Goal: Task Accomplishment & Management: Manage account settings

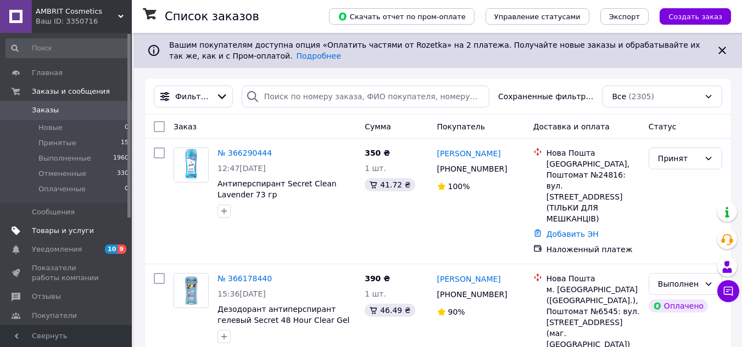
click at [64, 234] on span "Товары и услуги" at bounding box center [63, 231] width 62 height 10
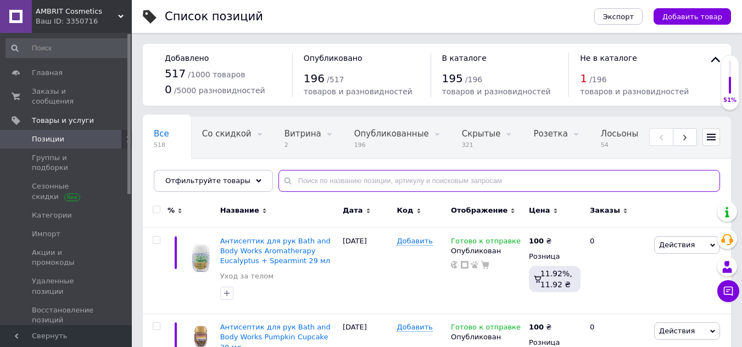
click at [331, 181] on input "text" at bounding box center [498, 181] width 441 height 22
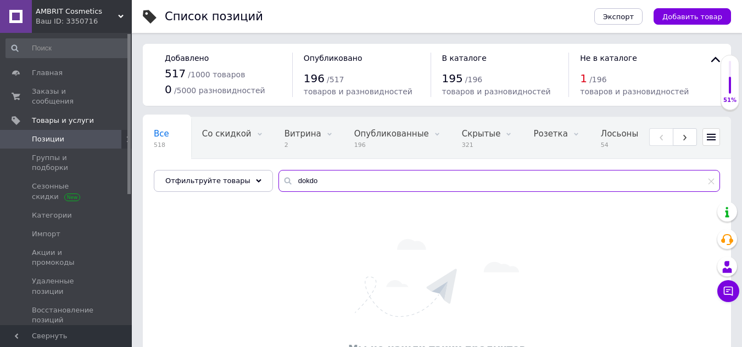
type input "dokdo"
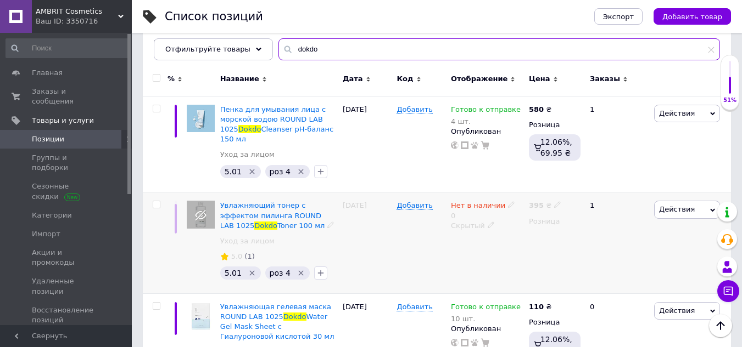
scroll to position [66, 0]
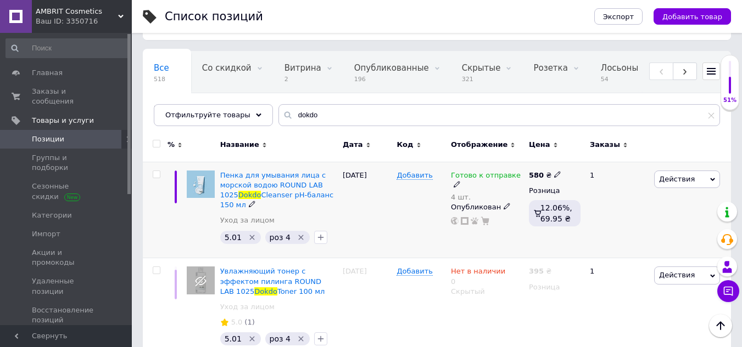
click at [460, 181] on icon at bounding box center [456, 184] width 7 height 7
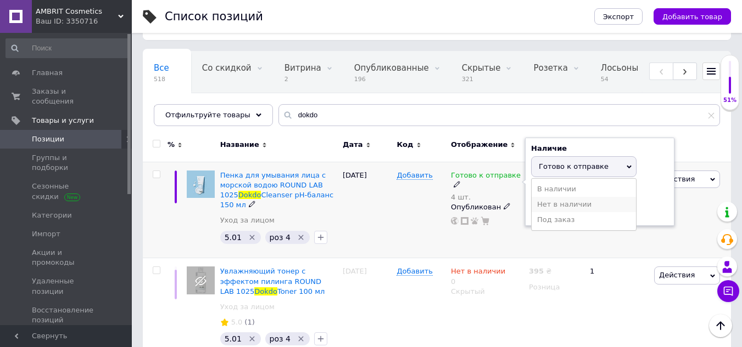
click at [565, 201] on li "Нет в наличии" at bounding box center [583, 204] width 104 height 15
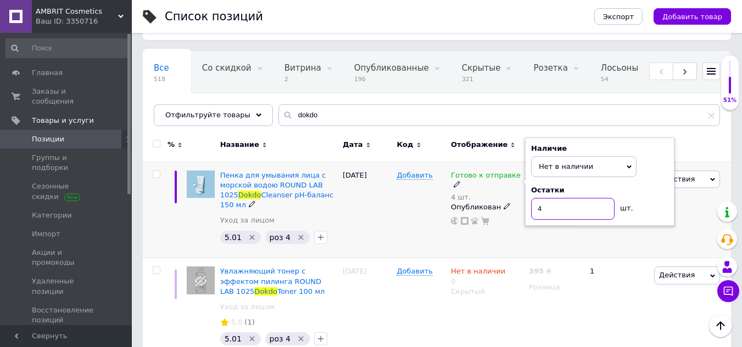
click at [563, 207] on input "4" at bounding box center [572, 209] width 83 height 22
type input "0"
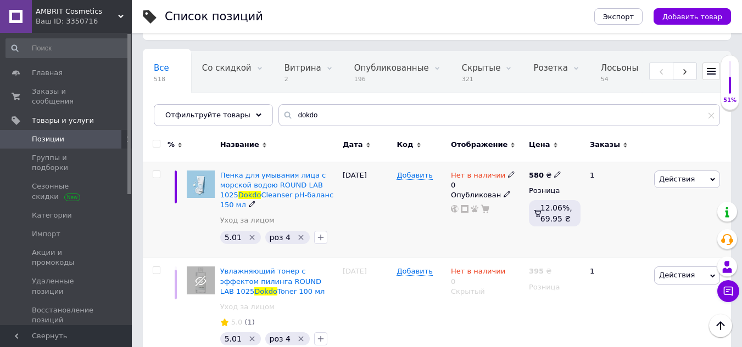
click at [508, 177] on icon at bounding box center [511, 174] width 7 height 7
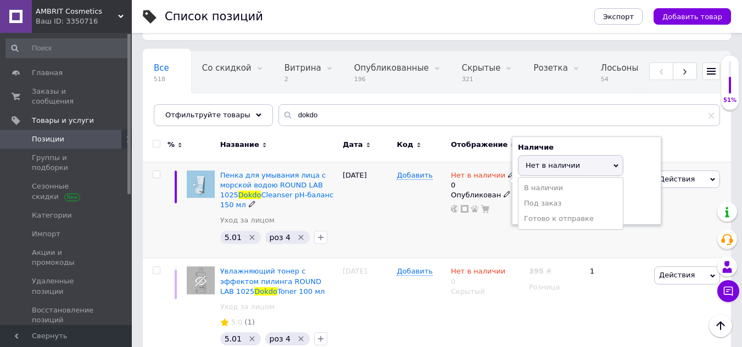
click at [584, 162] on span "Нет в наличии" at bounding box center [570, 165] width 105 height 21
click at [516, 250] on div "Нет в наличии 0 Наличие Нет в наличии В наличии Под заказ Готово к отправке Ост…" at bounding box center [487, 210] width 78 height 97
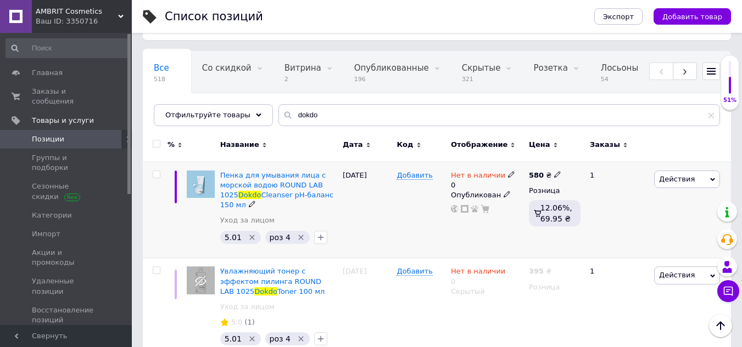
click at [503, 197] on icon at bounding box center [506, 194] width 7 height 7
click at [472, 221] on li "Скрытый" at bounding box center [484, 216] width 76 height 15
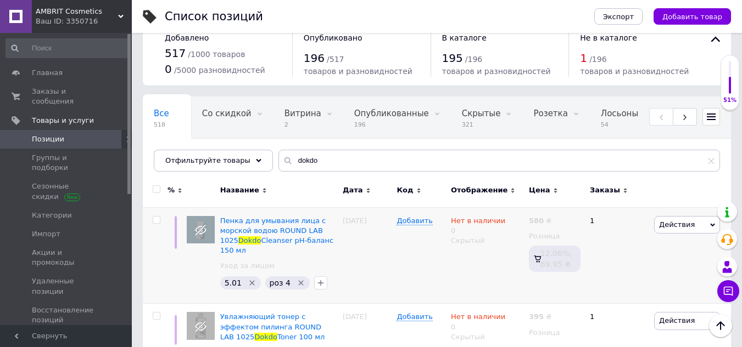
scroll to position [0, 0]
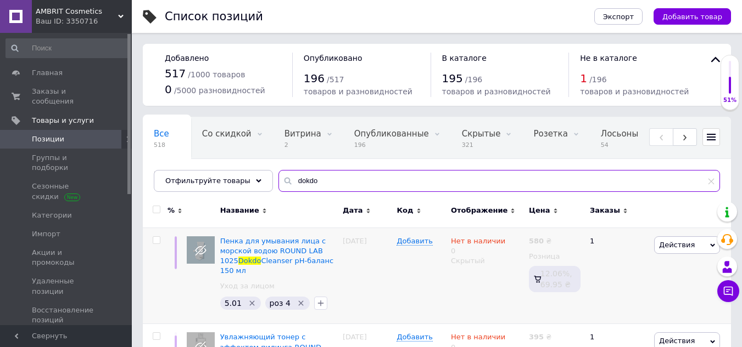
drag, startPoint x: 350, startPoint y: 174, endPoint x: 242, endPoint y: 165, distance: 108.5
click at [242, 166] on div "Все 518 Со скидкой 0 Удалить Редактировать Витрина 2 Удалить Редактировать Опуб…" at bounding box center [437, 154] width 588 height 75
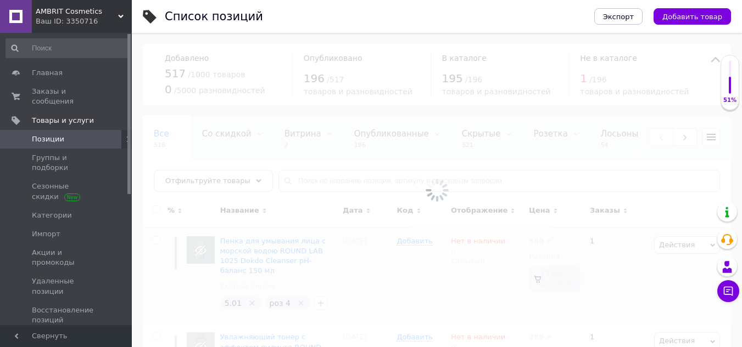
click at [318, 181] on div at bounding box center [437, 190] width 610 height 315
click at [297, 181] on input "text" at bounding box center [498, 181] width 441 height 22
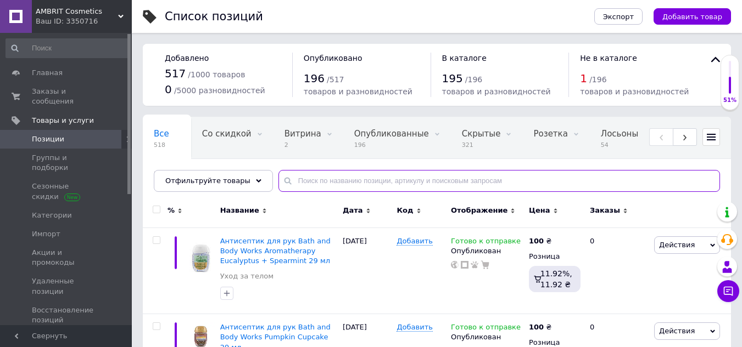
click at [297, 181] on input "text" at bounding box center [498, 181] width 441 height 22
paste input "medipeel"
type input "medipeel"
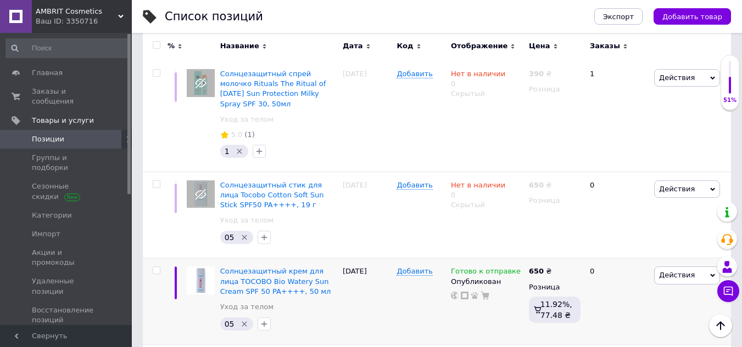
scroll to position [1485, 0]
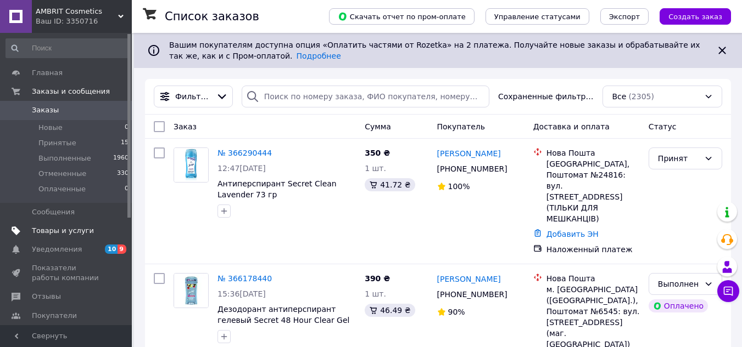
click at [69, 224] on link "Товары и услуги" at bounding box center [67, 231] width 135 height 19
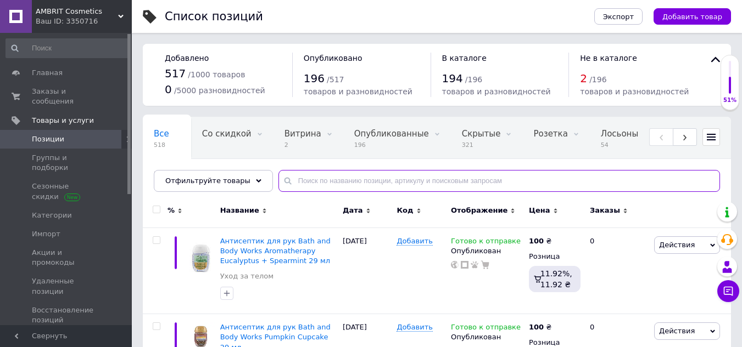
click at [336, 184] on input "text" at bounding box center [498, 181] width 441 height 22
paste input "daddy"
type input "daddy"
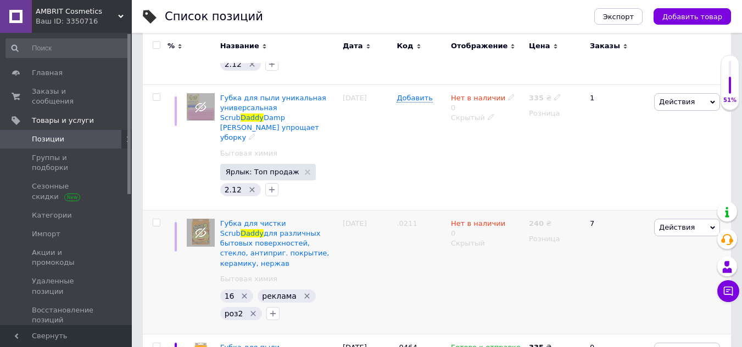
scroll to position [401, 0]
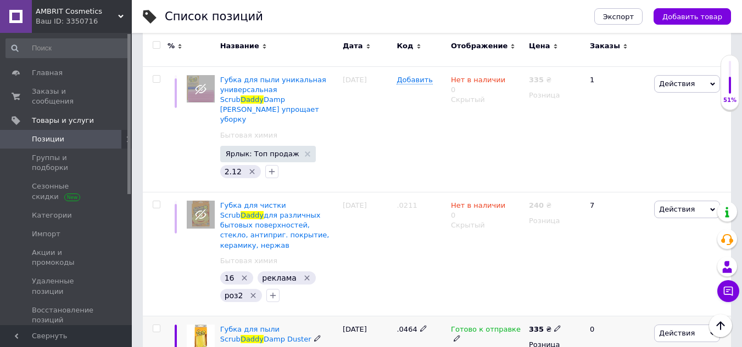
click at [460, 328] on icon at bounding box center [456, 338] width 7 height 7
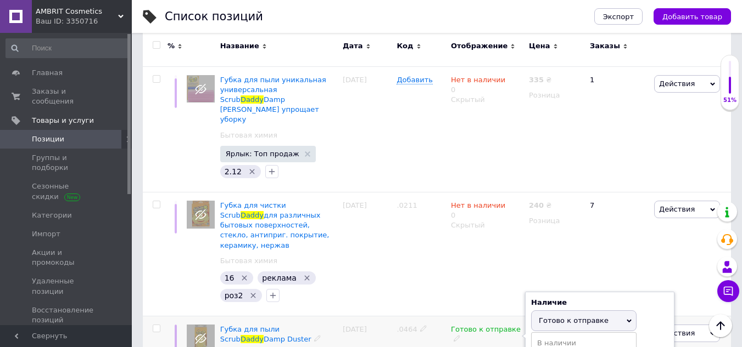
type input "0"
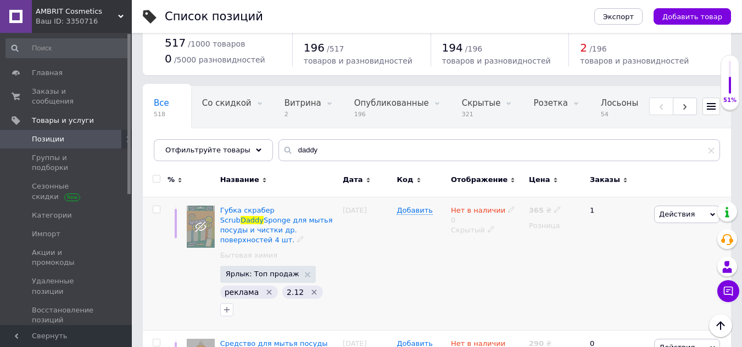
scroll to position [0, 0]
